Goal: Task Accomplishment & Management: Complete application form

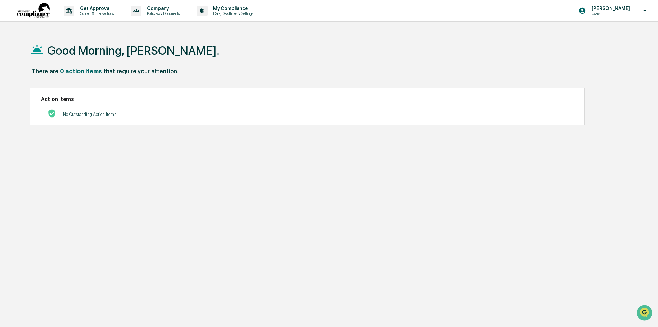
click at [95, 267] on div "Good Morning, [PERSON_NAME]. There are 0 action items that require your attenti…" at bounding box center [326, 196] width 613 height 327
click at [98, 11] on p "Get Approval" at bounding box center [95, 9] width 43 height 6
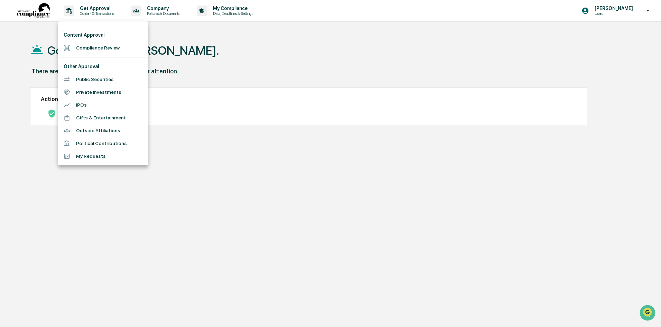
click at [101, 80] on li "Public Securities" at bounding box center [103, 79] width 90 height 13
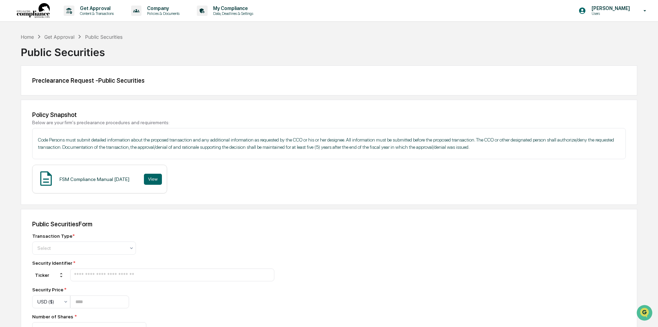
scroll to position [138, 0]
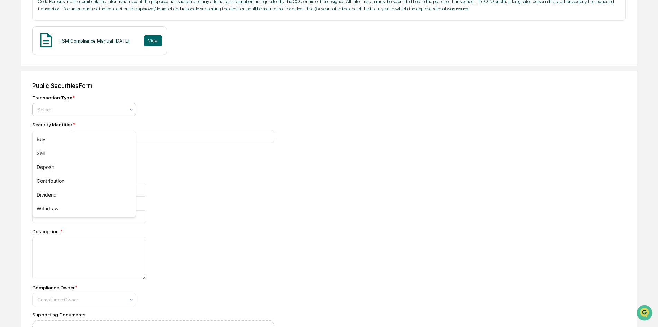
click at [123, 113] on div at bounding box center [81, 109] width 88 height 7
click at [64, 139] on div "Buy" at bounding box center [84, 139] width 103 height 14
click at [99, 140] on input "text" at bounding box center [172, 136] width 198 height 7
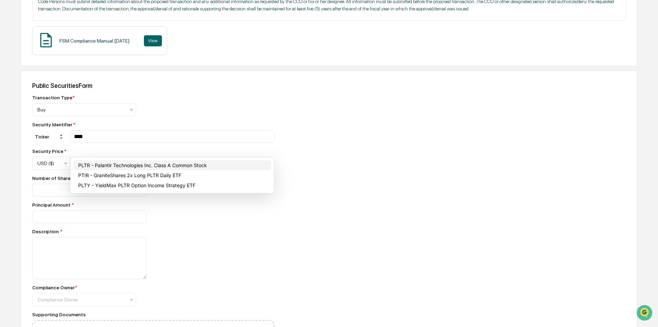
type input "****"
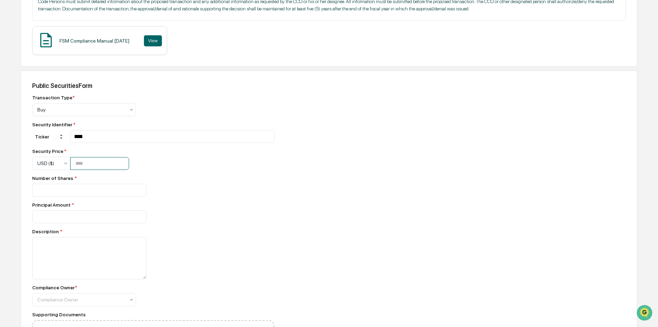
drag, startPoint x: 88, startPoint y: 178, endPoint x: 96, endPoint y: 161, distance: 18.6
click at [89, 170] on input "number" at bounding box center [99, 163] width 59 height 13
type input "******"
click at [49, 196] on input "number" at bounding box center [89, 190] width 114 height 13
type input "**"
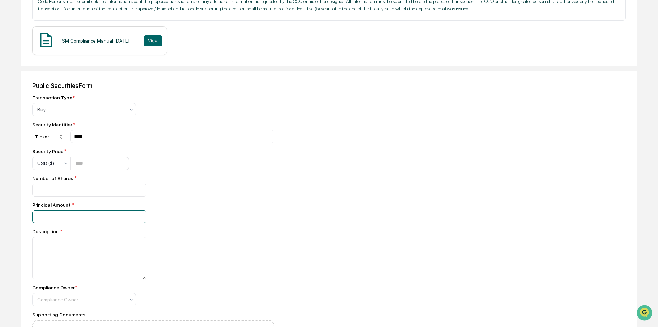
click at [54, 196] on input "number" at bounding box center [89, 190] width 114 height 13
type input "*****"
click at [46, 275] on textarea at bounding box center [89, 258] width 114 height 42
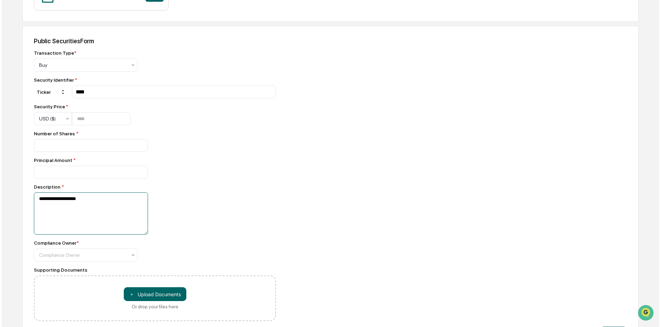
scroll to position [227, 0]
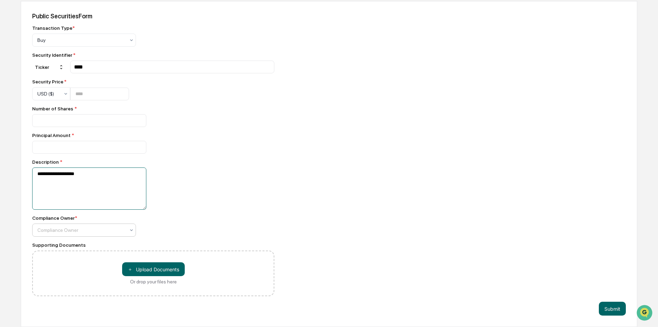
type textarea "**********"
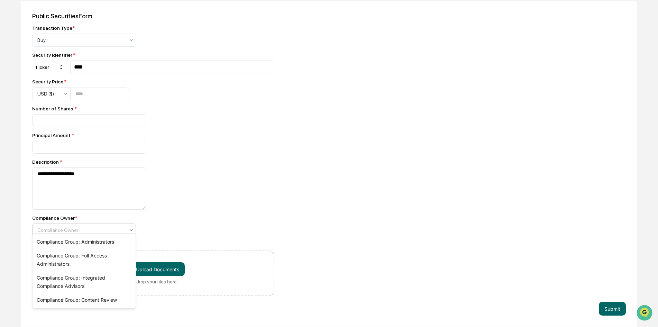
click at [102, 227] on div at bounding box center [81, 230] width 88 height 7
click at [113, 243] on div "Compliance Group: Administrators" at bounding box center [84, 242] width 103 height 14
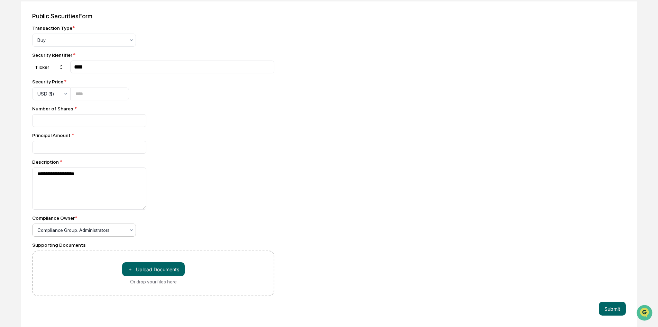
click at [131, 229] on icon at bounding box center [131, 230] width 3 height 2
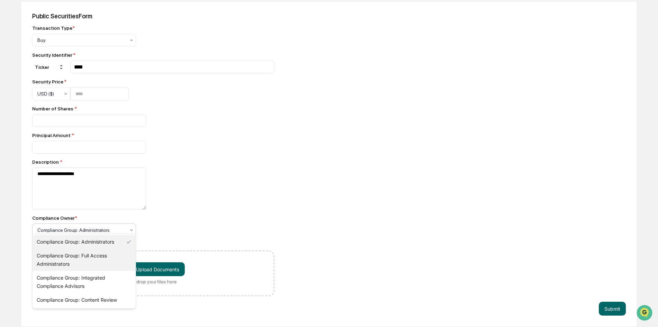
drag, startPoint x: 104, startPoint y: 258, endPoint x: 111, endPoint y: 255, distance: 7.5
click at [105, 258] on div "Compliance Group: Full Access Administrators" at bounding box center [84, 260] width 103 height 22
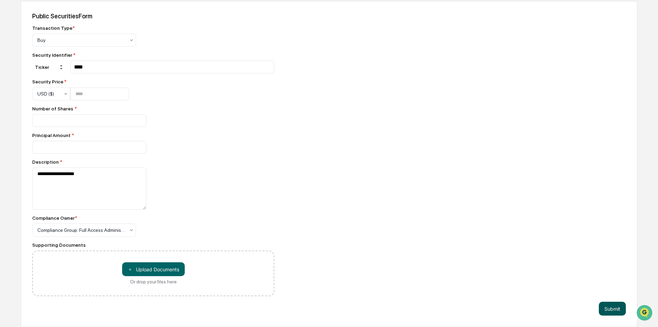
drag, startPoint x: 616, startPoint y: 307, endPoint x: 611, endPoint y: 304, distance: 5.7
click at [617, 307] on button "Submit" at bounding box center [612, 309] width 27 height 14
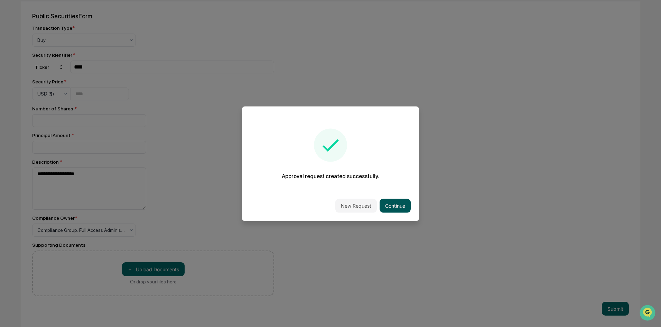
click at [405, 203] on button "Continue" at bounding box center [395, 206] width 31 height 14
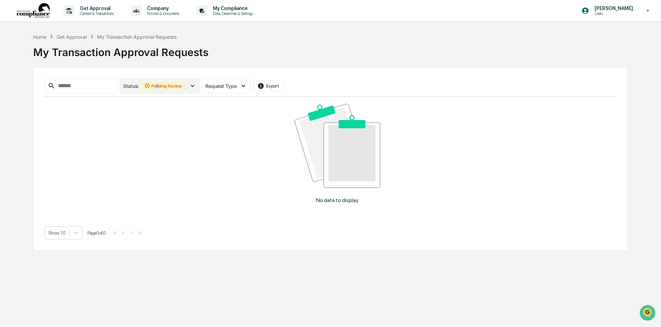
click at [170, 90] on div "Pending Review" at bounding box center [163, 86] width 43 height 8
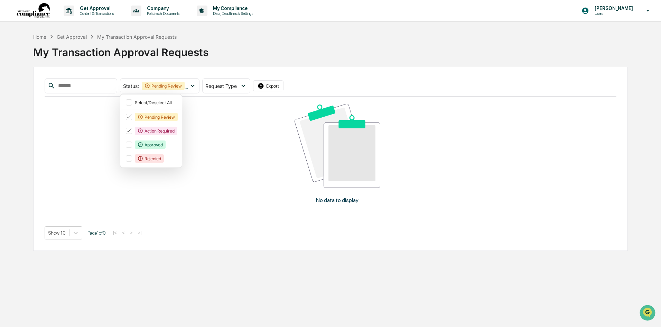
click at [274, 58] on div "My Transaction Approval Requests" at bounding box center [330, 49] width 595 height 18
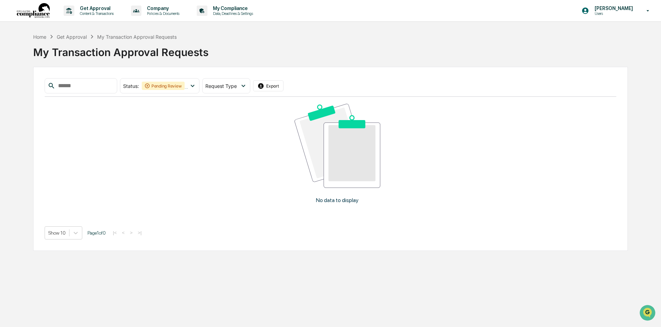
click at [290, 58] on div "My Transaction Approval Requests" at bounding box center [330, 49] width 595 height 18
click at [67, 38] on div "Get Approval" at bounding box center [72, 37] width 30 height 6
click at [39, 39] on div "Home" at bounding box center [39, 37] width 13 height 6
